Goal: Transaction & Acquisition: Purchase product/service

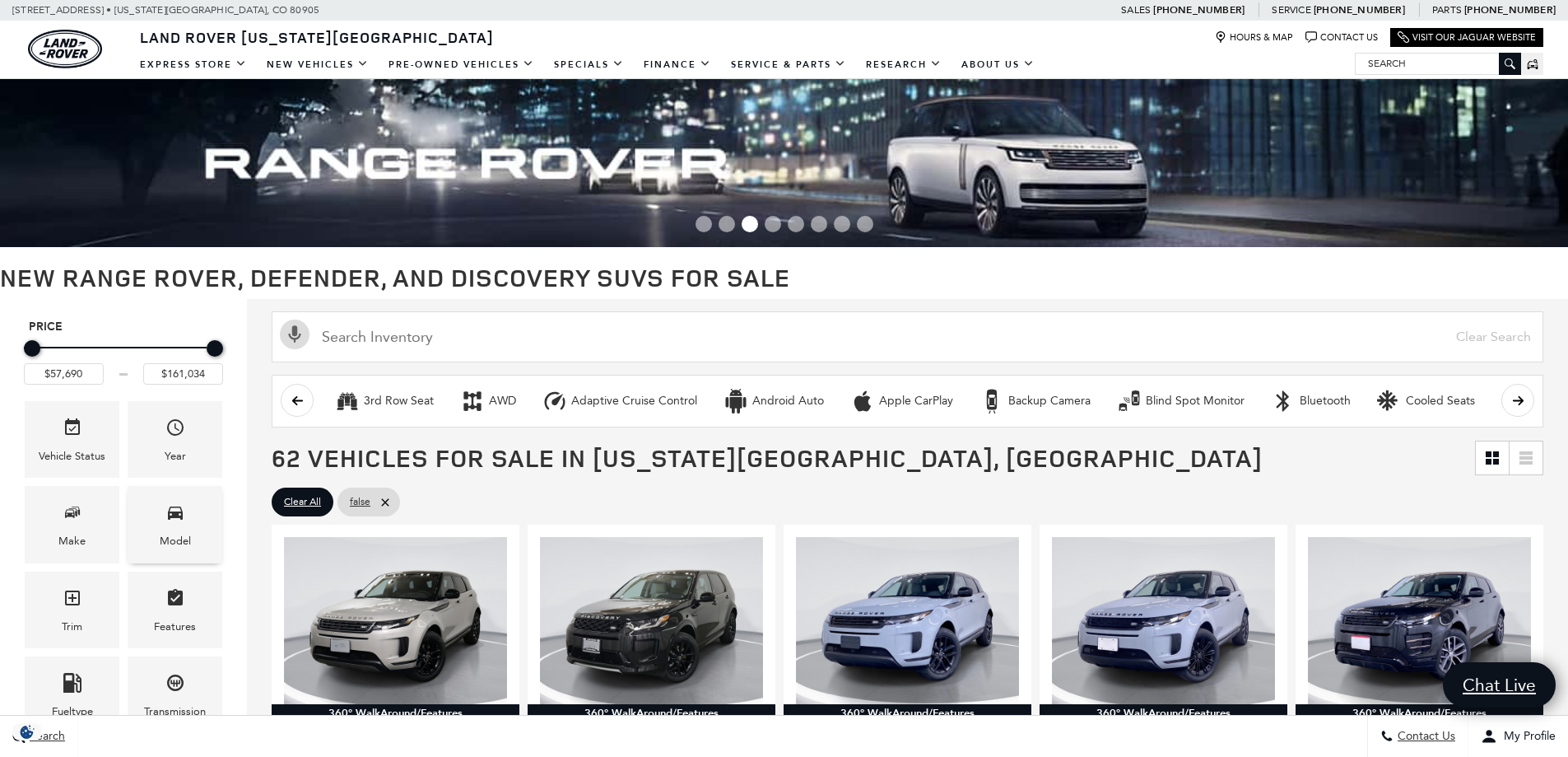
click at [186, 524] on div "Model" at bounding box center [175, 523] width 95 height 77
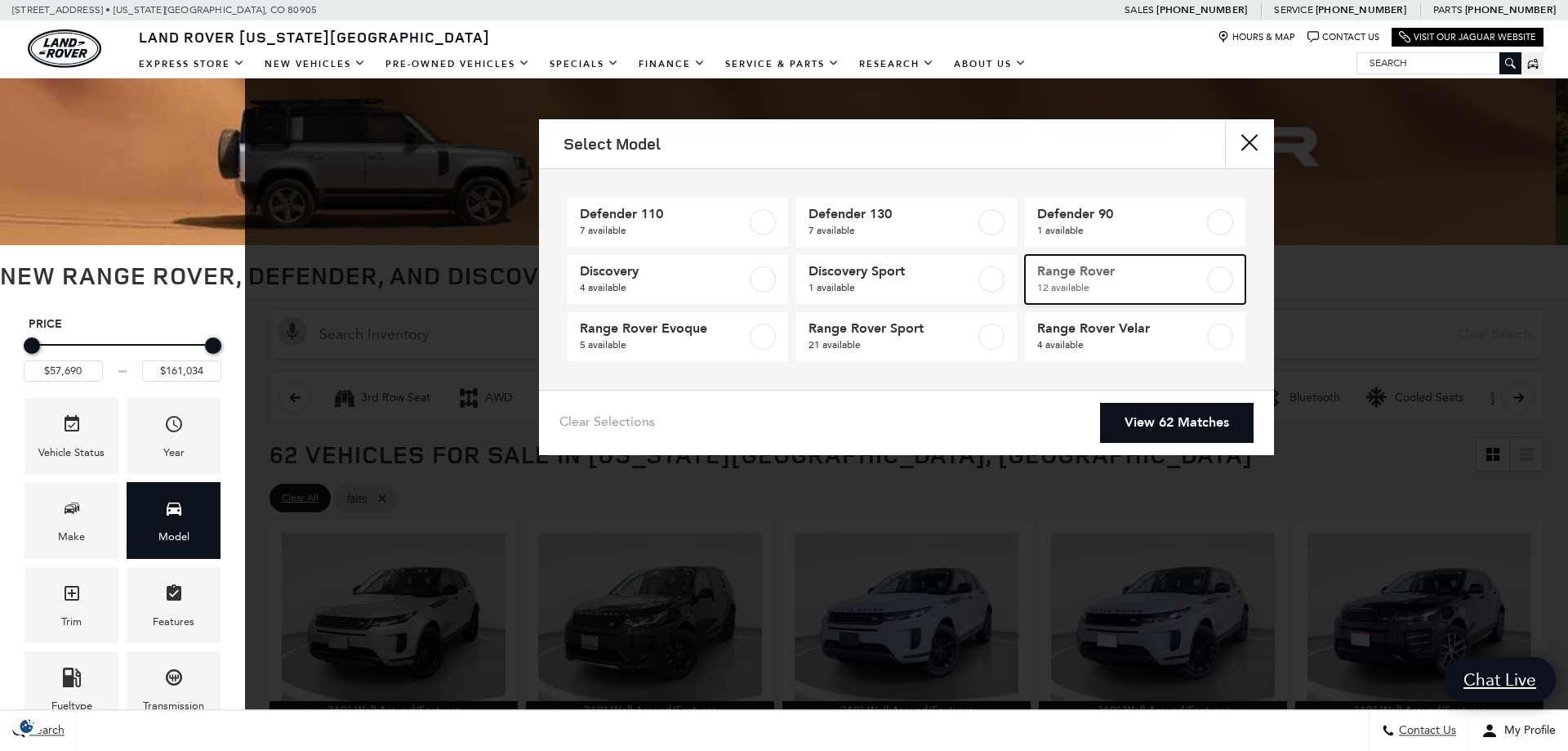
click at [1055, 287] on span "12 available" at bounding box center [1121, 287] width 167 height 16
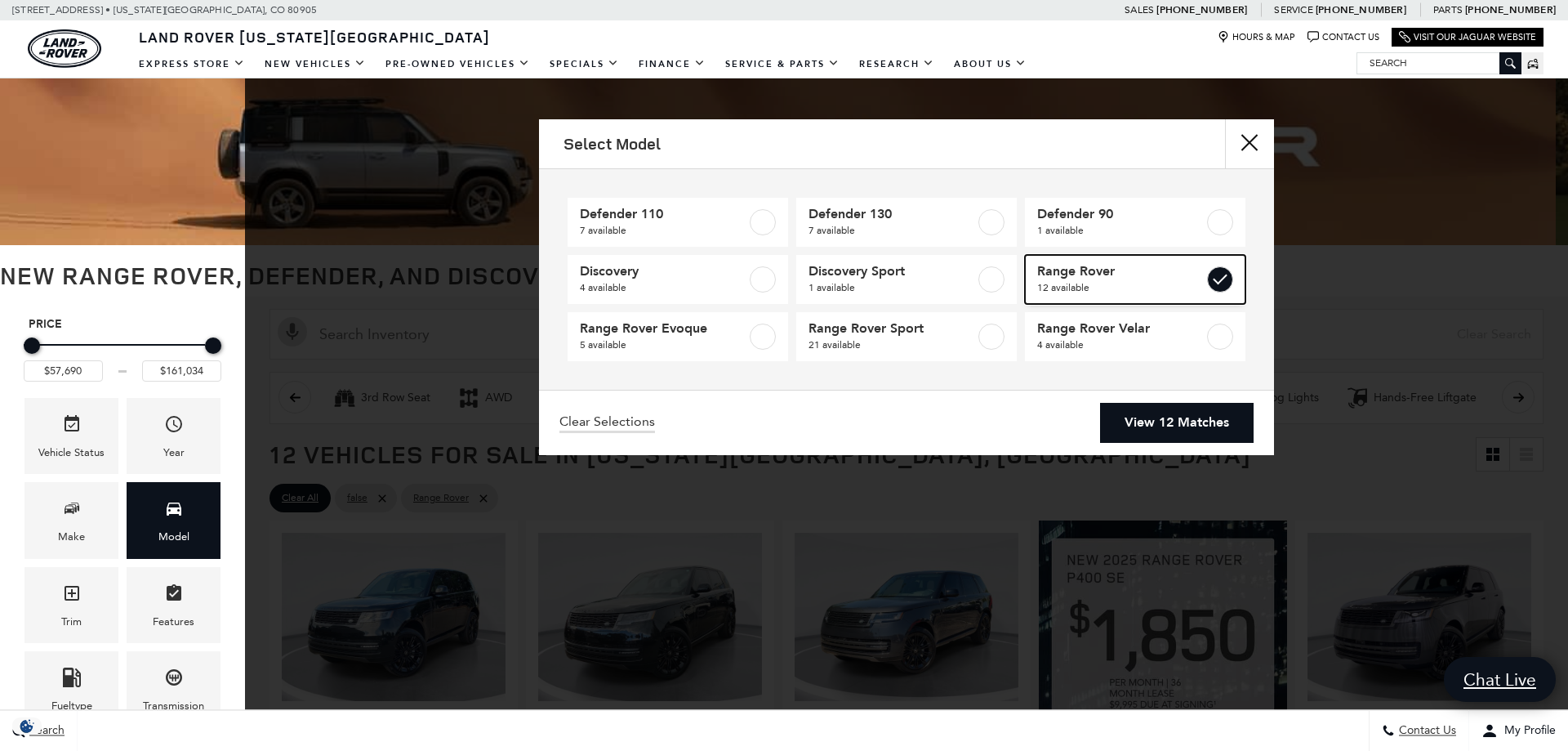
type input "$124,074"
checkbox input "true"
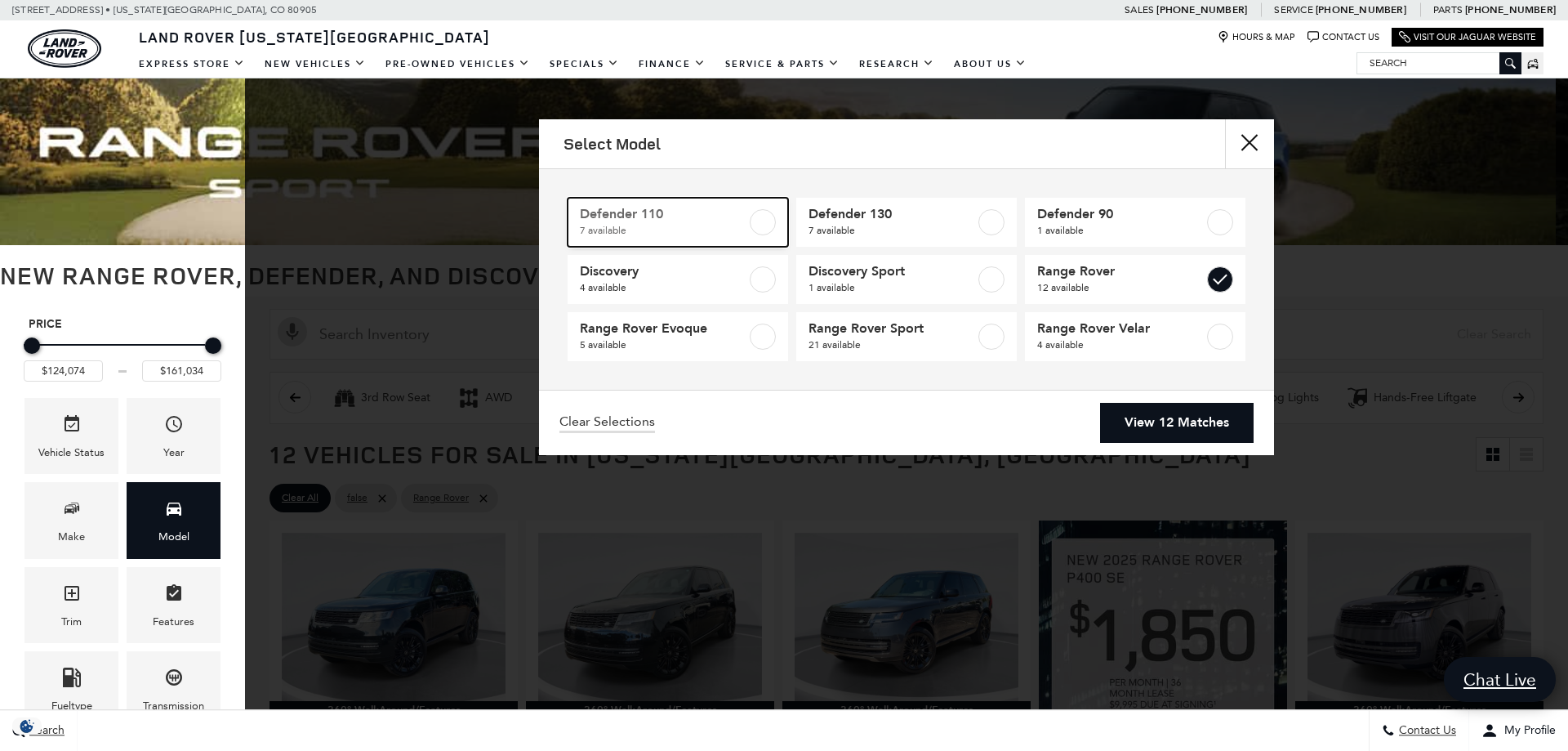
click at [726, 228] on span "7 available" at bounding box center [663, 230] width 167 height 16
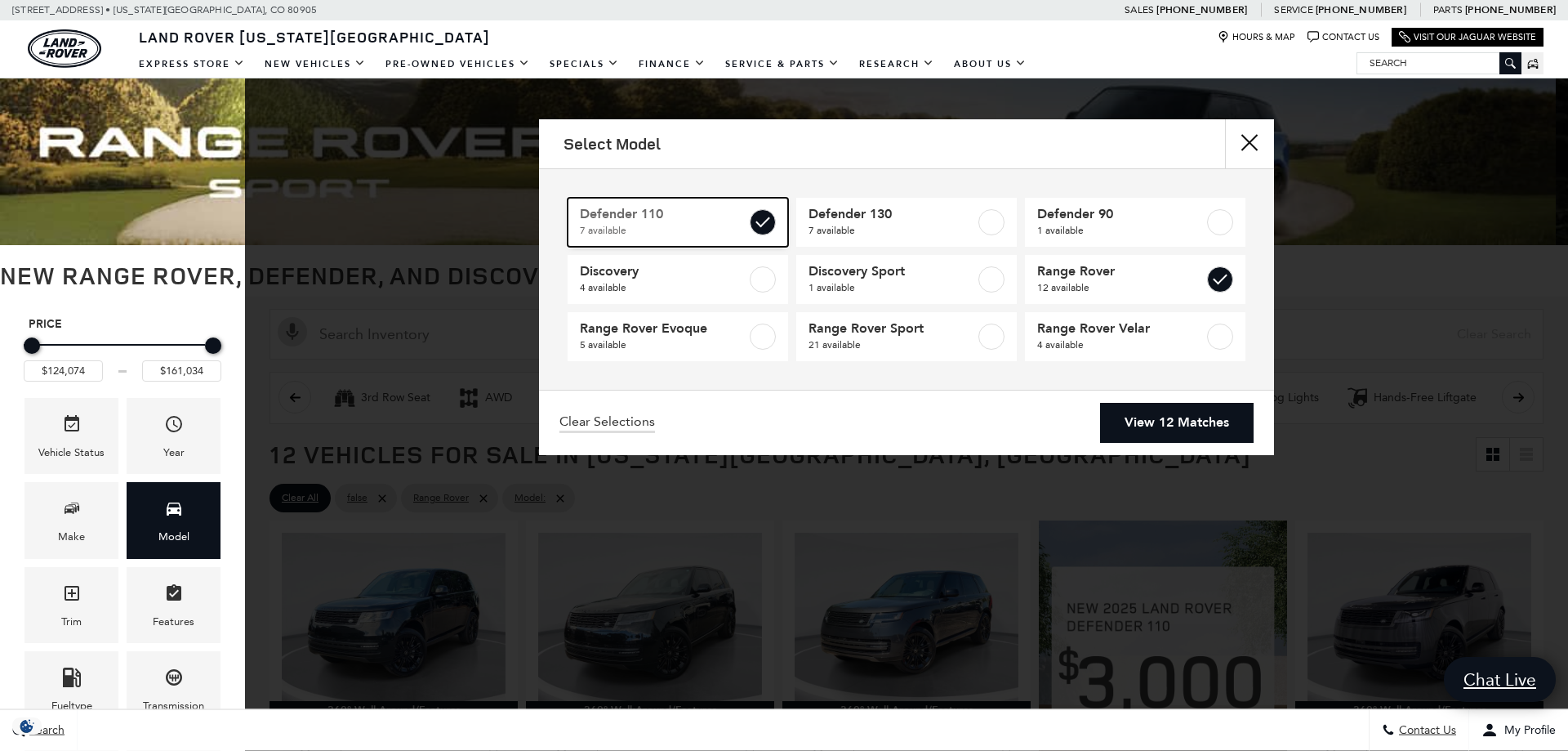
type input "$81,974"
checkbox input "true"
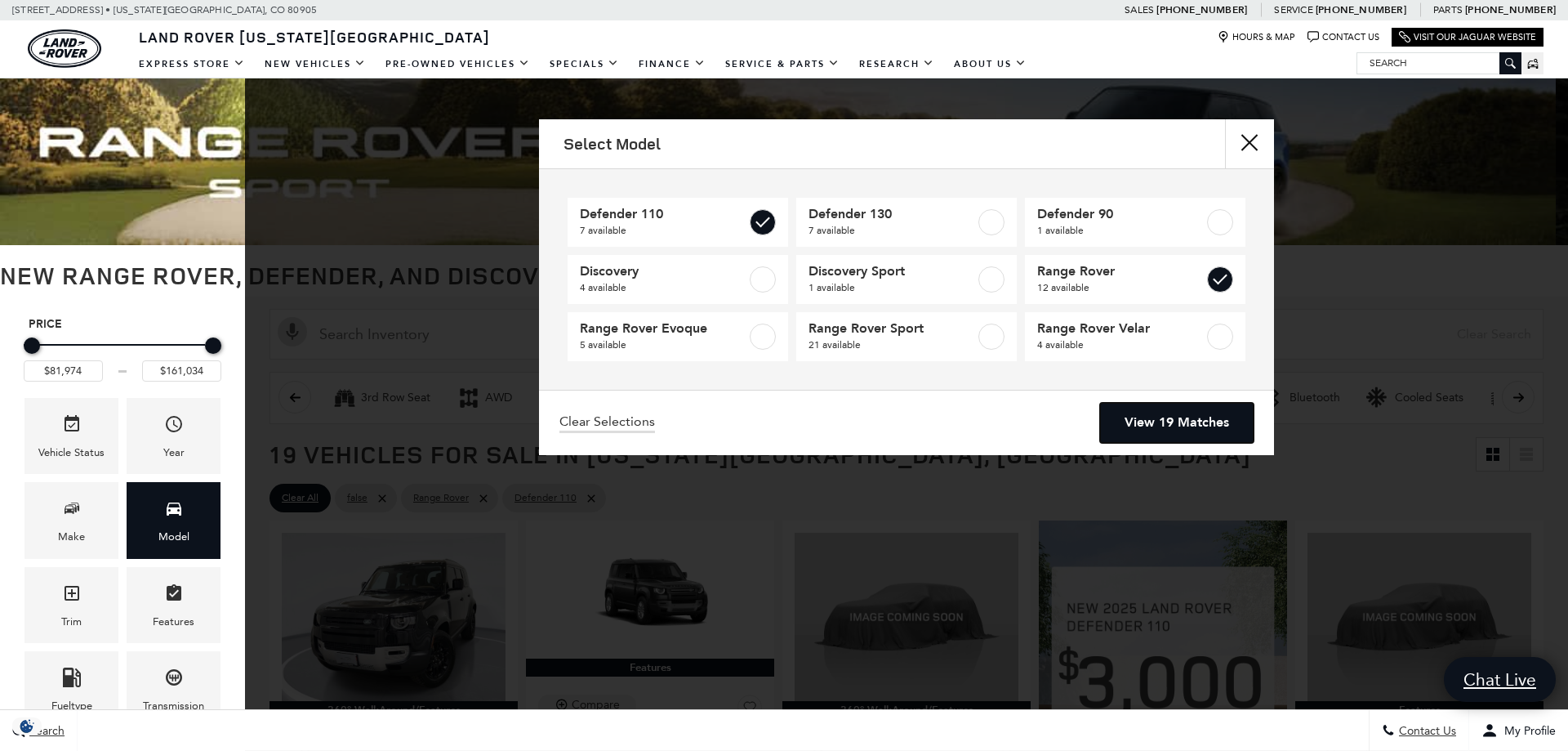
click at [1128, 429] on link "View 19 Matches" at bounding box center [1177, 423] width 154 height 40
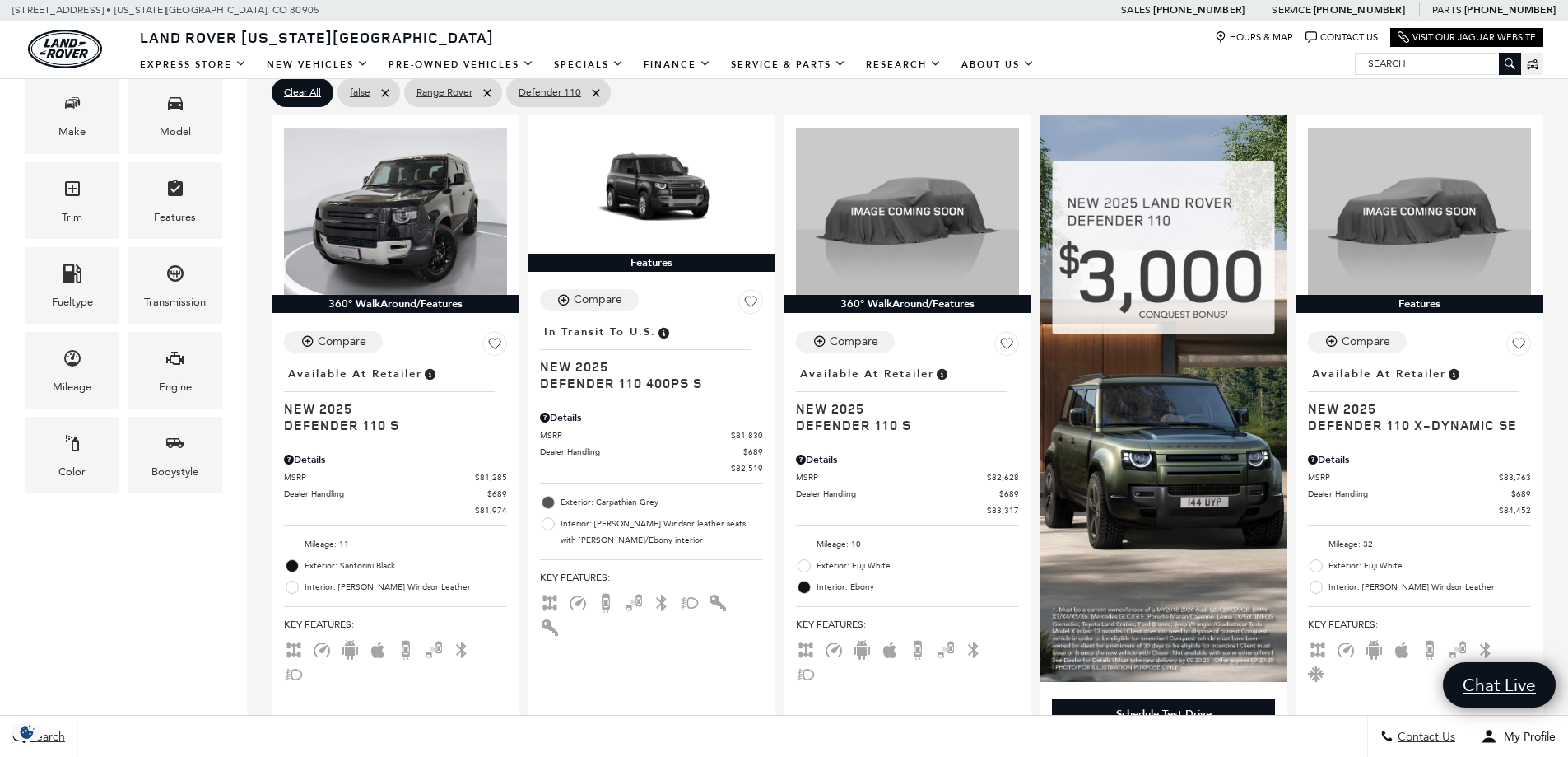
scroll to position [411, 0]
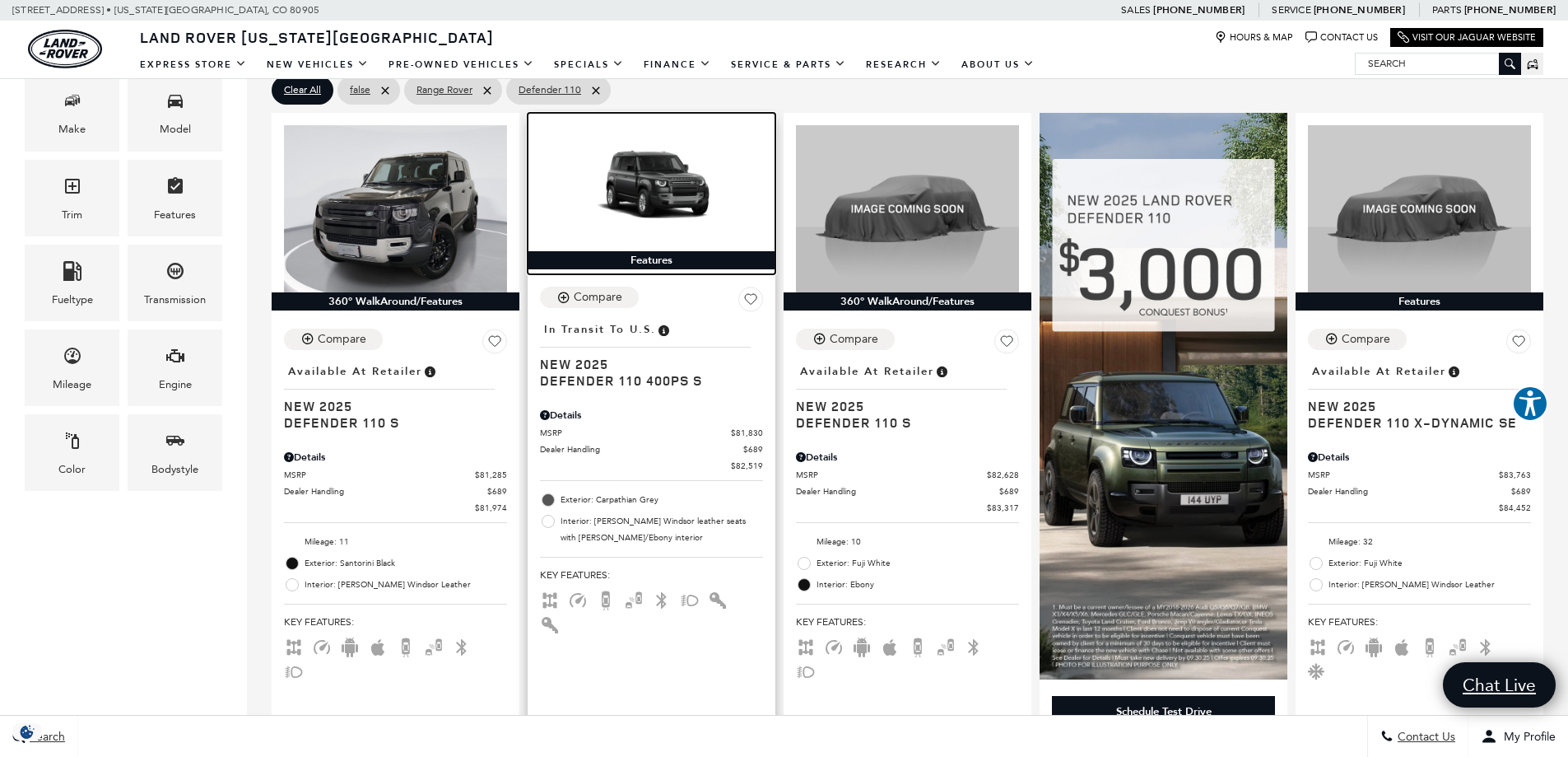
click at [667, 202] on img at bounding box center [651, 187] width 223 height 125
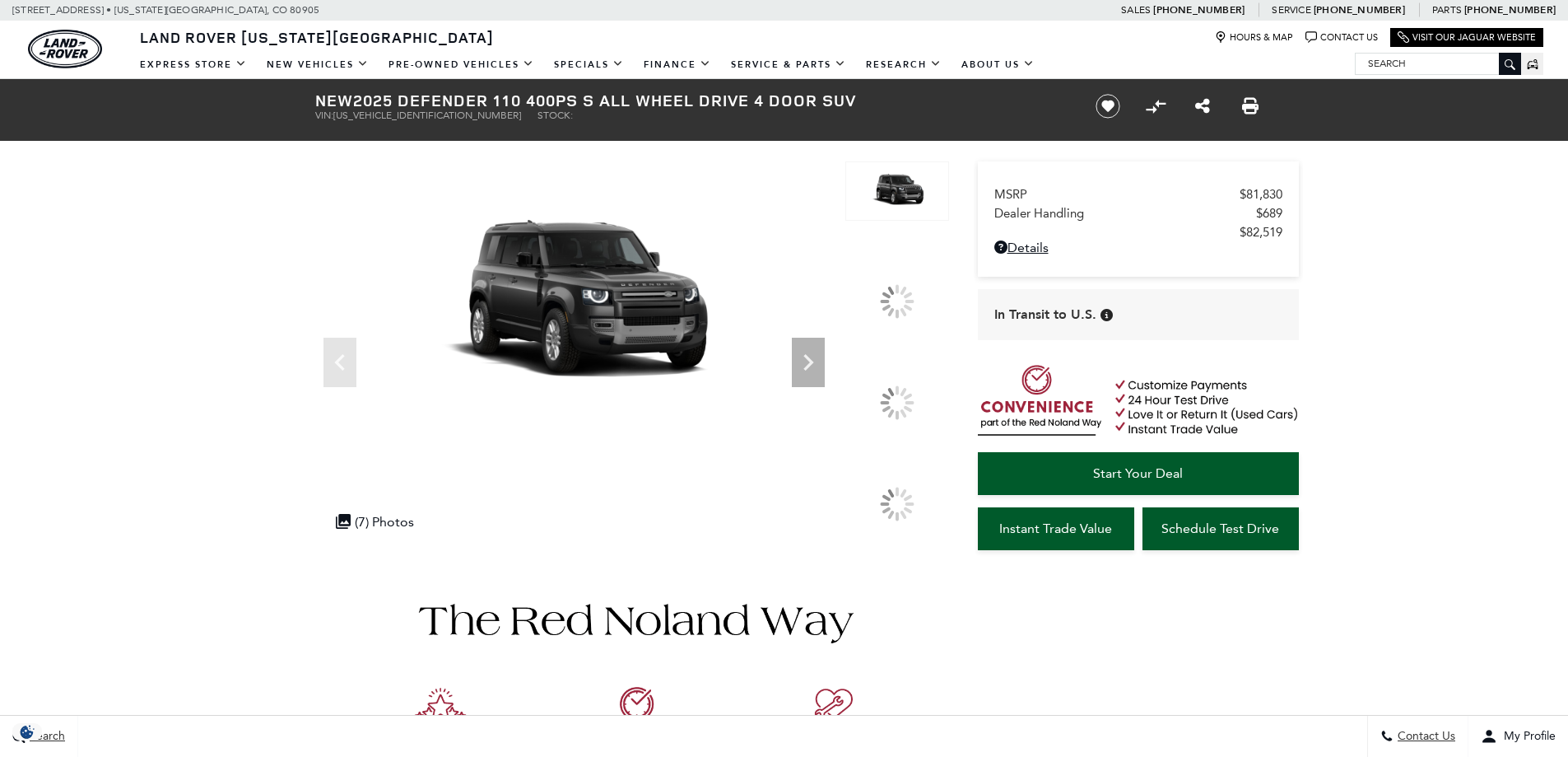
click at [388, 115] on span "SALEJEEU5S2481407" at bounding box center [428, 115] width 188 height 11
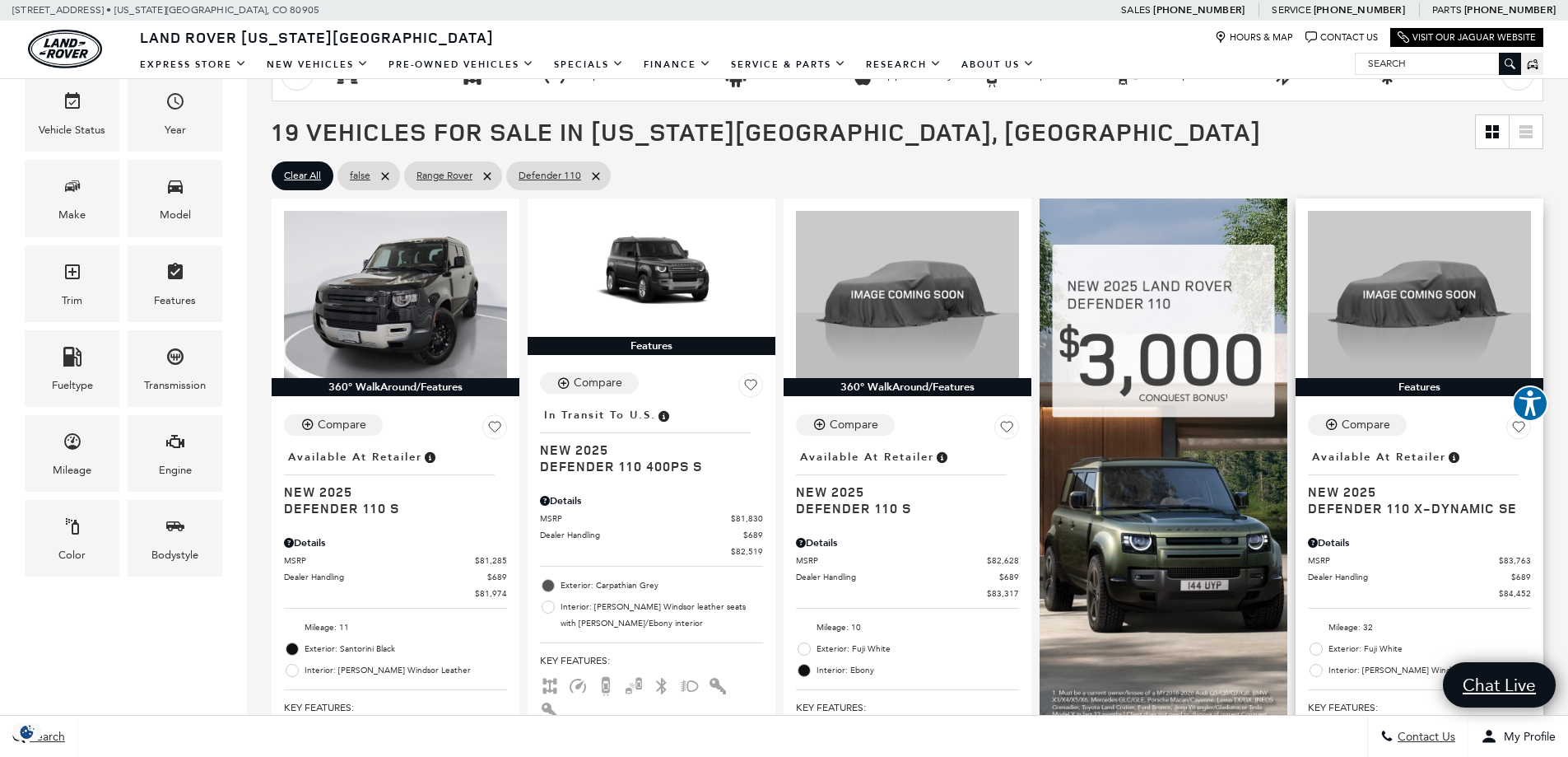
scroll to position [329, 0]
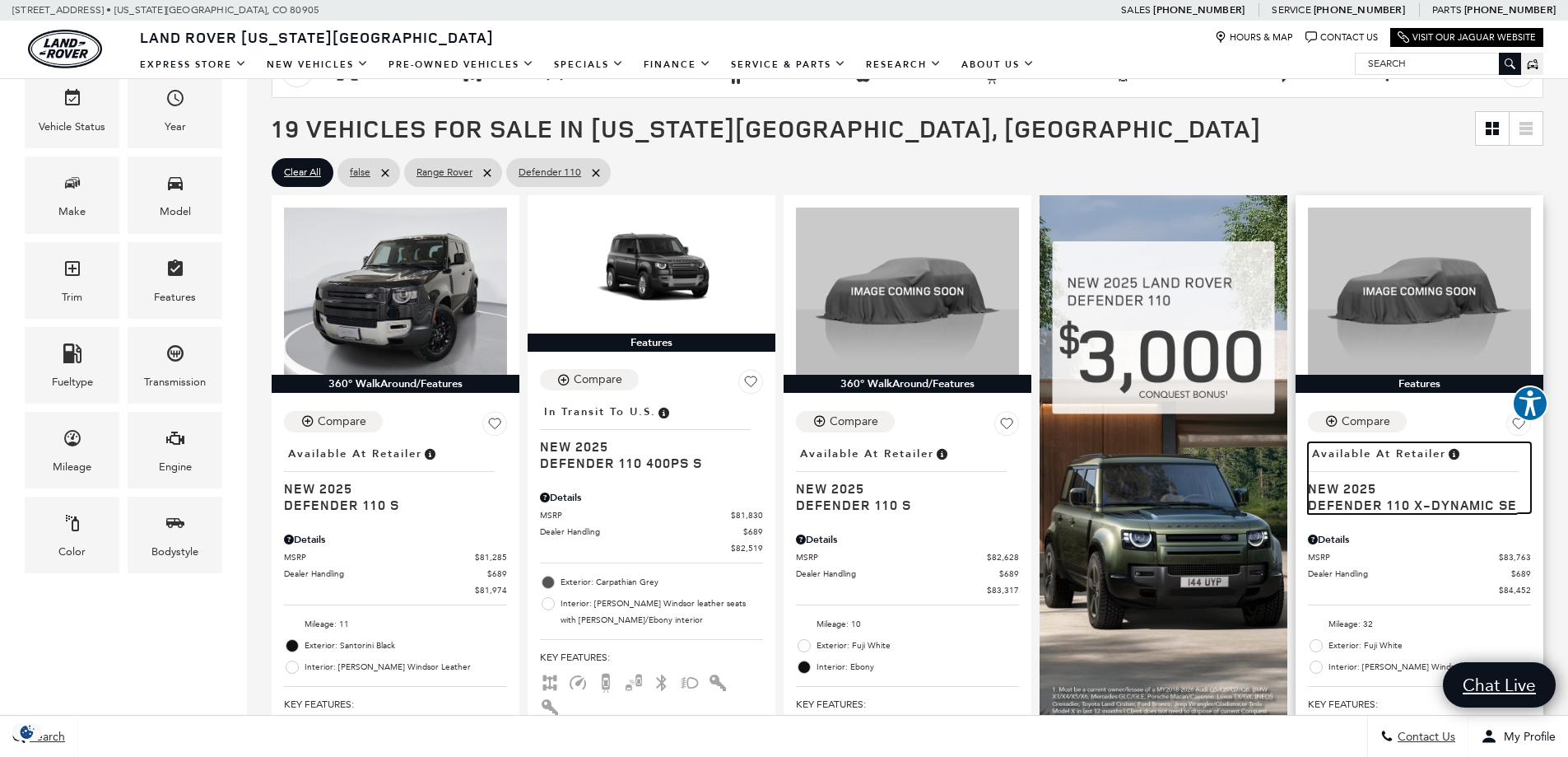
click at [1394, 507] on span "Defender 110 X-Dynamic SE" at bounding box center [1413, 504] width 210 height 16
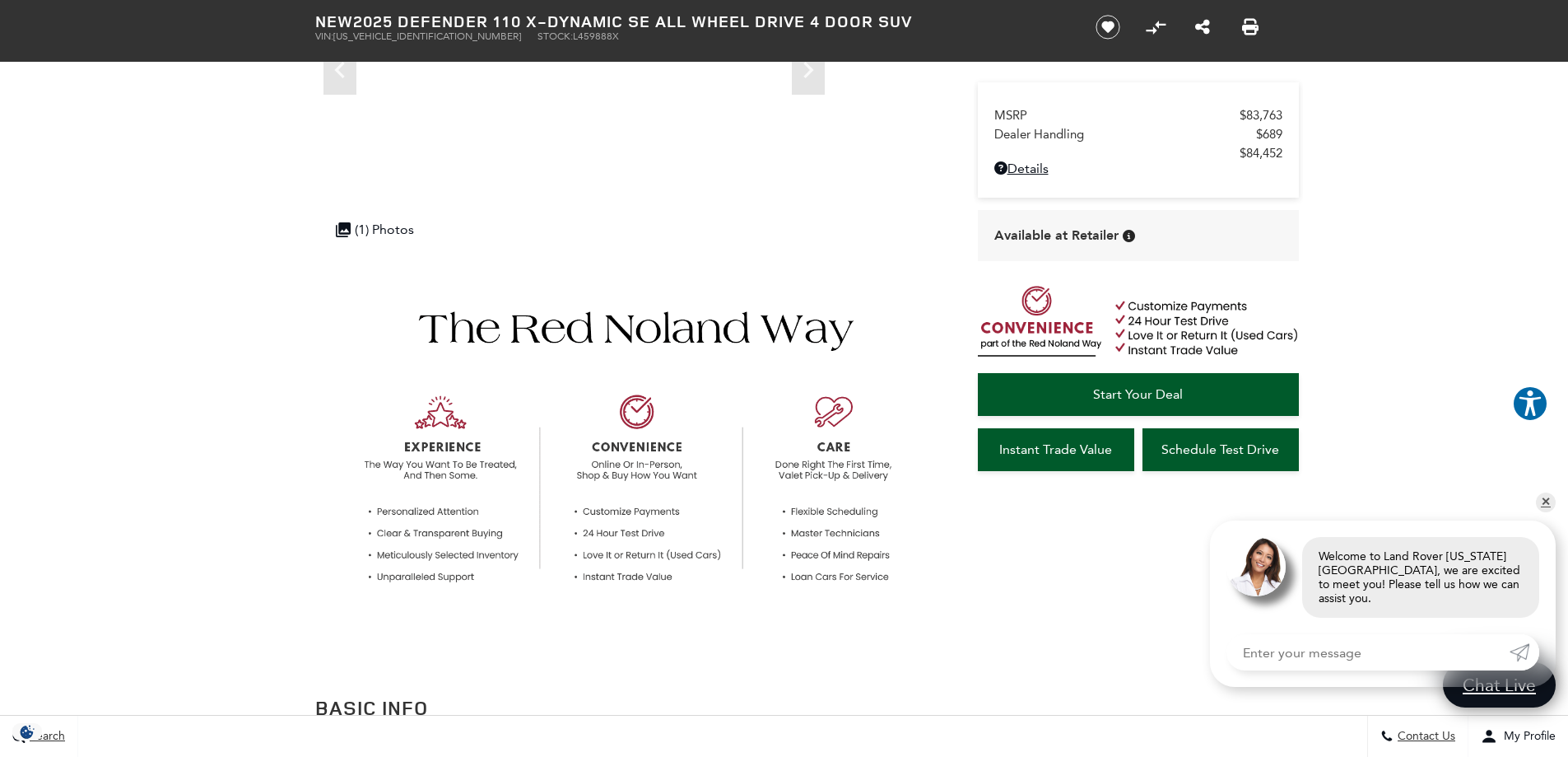
scroll to position [247, 0]
